Goal: Book appointment/travel/reservation

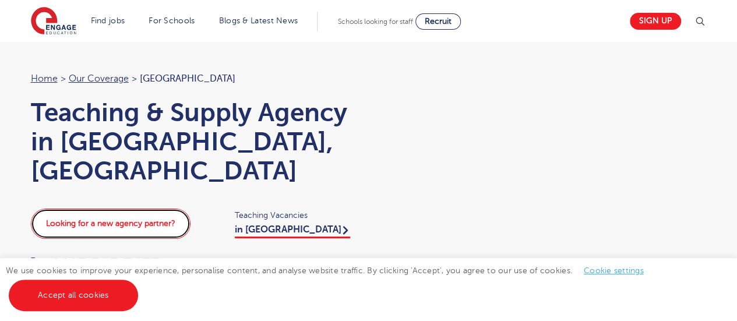
click at [136, 209] on link "Looking for a new agency partner?" at bounding box center [111, 224] width 160 height 30
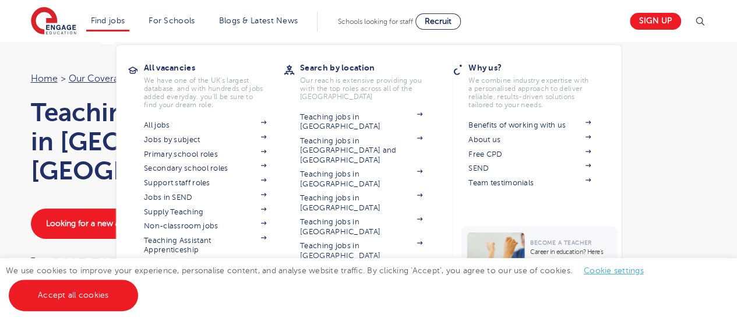
click at [92, 12] on li "Find jobs All vacancies We have one of the UK's largest database. and with hund…" at bounding box center [108, 22] width 44 height 20
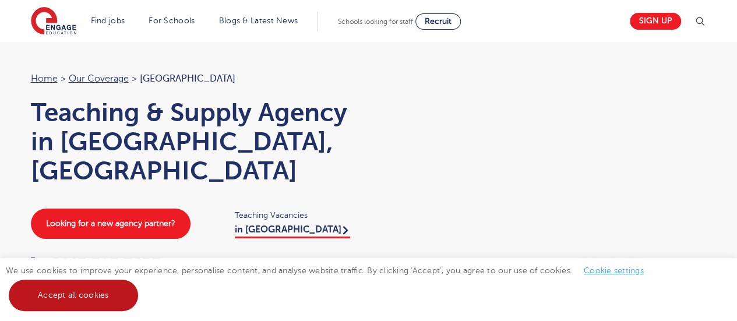
click at [61, 293] on link "Accept all cookies" at bounding box center [73, 295] width 129 height 31
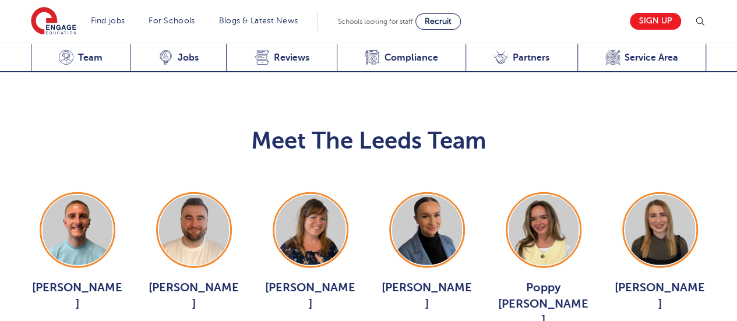
scroll to position [1311, 0]
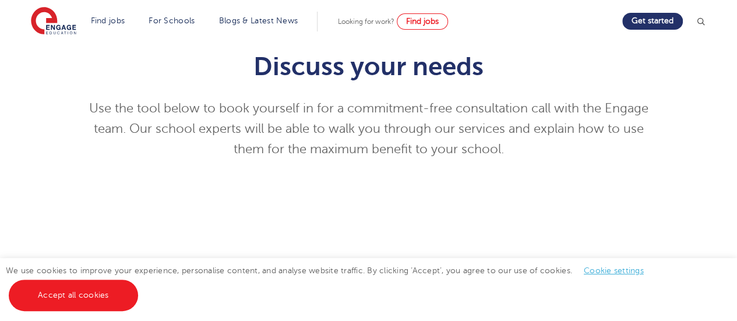
scroll to position [167, 0]
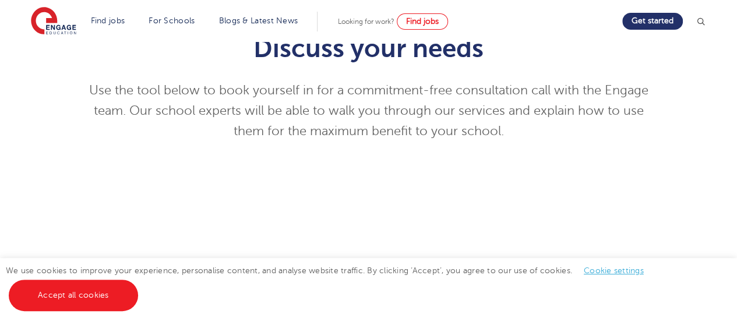
click at [419, 107] on p "Use the tool below to book yourself in for a commitment-free consultation call …" at bounding box center [368, 110] width 571 height 61
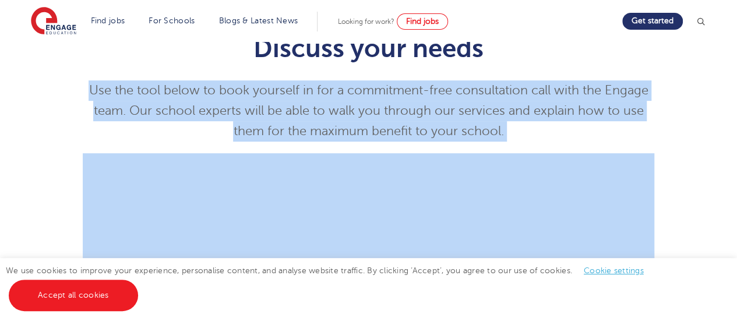
click at [419, 107] on p "Use the tool below to book yourself in for a commitment-free consultation call …" at bounding box center [368, 110] width 571 height 61
